Goal: Task Accomplishment & Management: Use online tool/utility

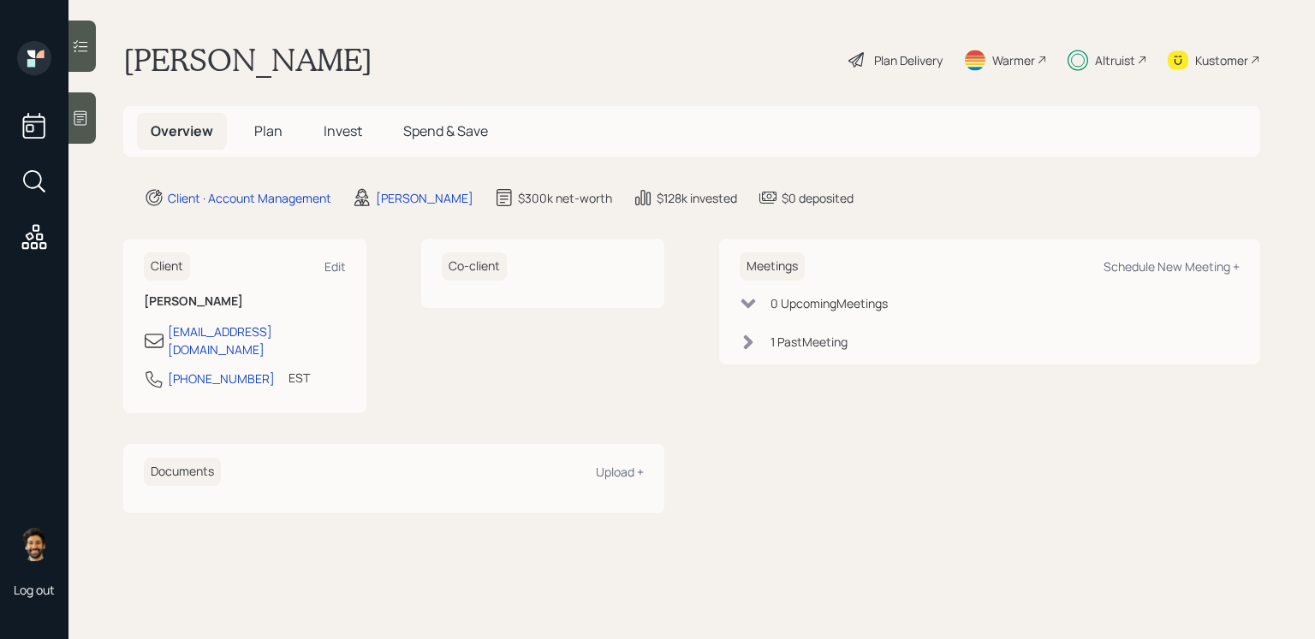
click at [285, 124] on h5 "Plan" at bounding box center [269, 131] width 56 height 37
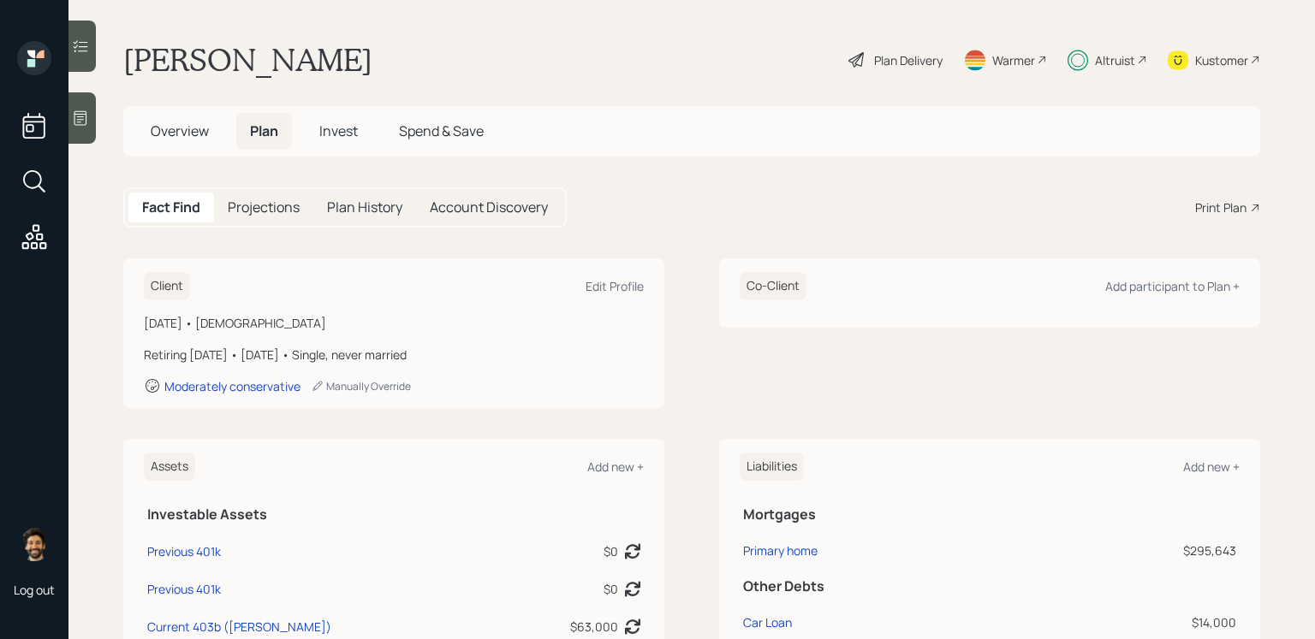
click at [1131, 62] on div "Altruist" at bounding box center [1115, 60] width 40 height 18
